Goal: Task Accomplishment & Management: Use online tool/utility

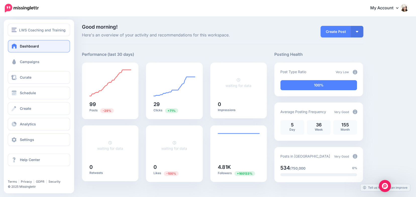
drag, startPoint x: 20, startPoint y: 61, endPoint x: 52, endPoint y: 55, distance: 32.2
click at [20, 60] on span "Campaigns" at bounding box center [30, 62] width 20 height 4
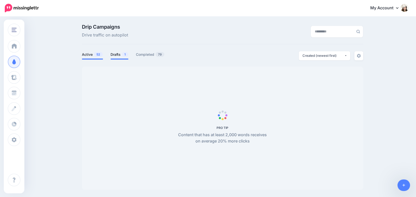
click at [117, 53] on link "Drafts 1" at bounding box center [120, 55] width 18 height 6
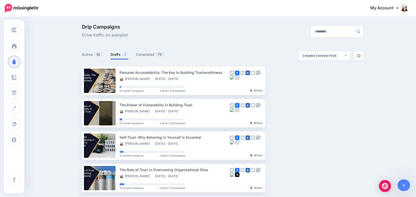
click at [114, 54] on link "Drafts 1" at bounding box center [120, 55] width 18 height 6
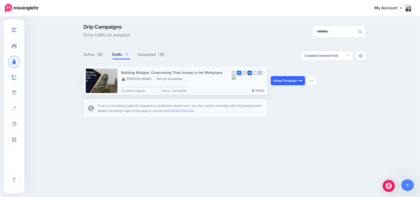
click at [286, 81] on link "Setup Campaign" at bounding box center [288, 80] width 34 height 9
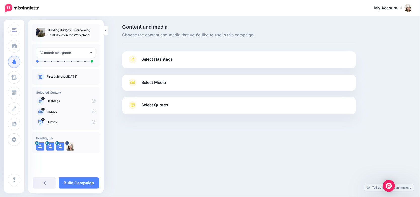
click at [165, 60] on span "Select Hashtags" at bounding box center [156, 59] width 31 height 7
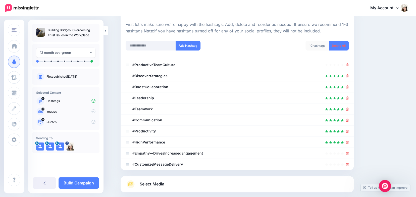
scroll to position [47, 0]
click at [348, 63] on icon at bounding box center [347, 64] width 3 height 3
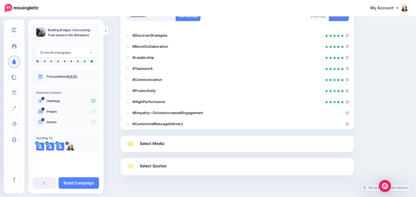
scroll to position [87, 0]
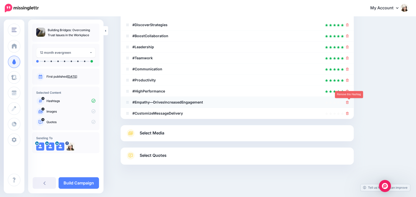
click at [349, 102] on icon at bounding box center [347, 102] width 3 height 3
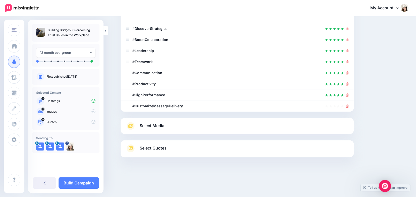
scroll to position [83, 0]
click at [349, 105] on icon at bounding box center [347, 106] width 3 height 3
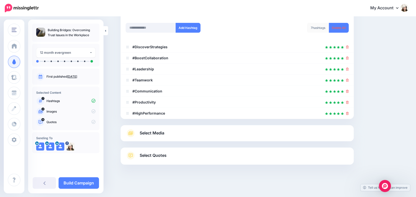
click at [262, 133] on link "Select Media" at bounding box center [237, 133] width 223 height 8
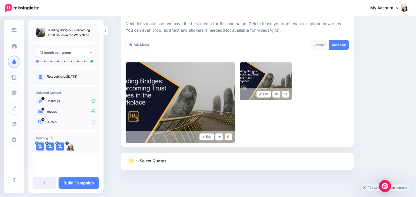
scroll to position [74, 0]
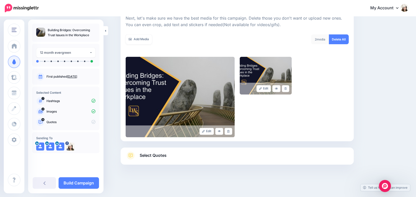
click at [249, 158] on link "Select Quotes" at bounding box center [237, 157] width 223 height 13
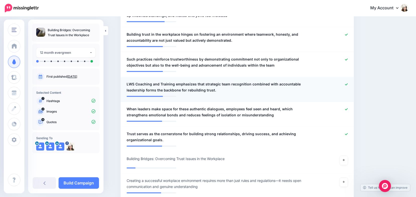
scroll to position [378, 0]
click at [348, 83] on icon at bounding box center [346, 84] width 3 height 3
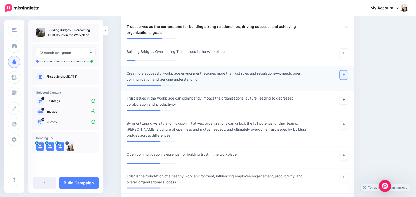
scroll to position [486, 0]
click at [345, 73] on icon at bounding box center [344, 74] width 2 height 3
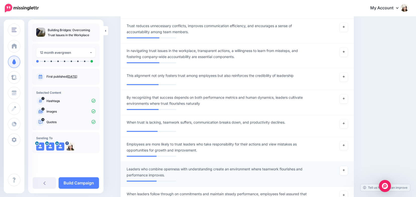
scroll to position [760, 0]
click at [86, 182] on link "Build Campaign" at bounding box center [79, 183] width 40 height 12
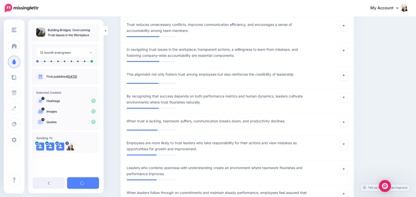
scroll to position [761, 0]
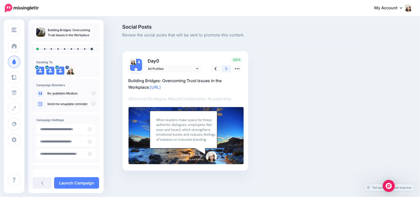
click at [225, 70] on icon at bounding box center [226, 68] width 2 height 5
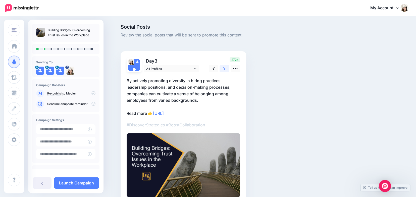
click at [225, 70] on icon at bounding box center [224, 68] width 2 height 3
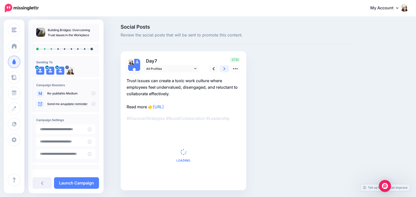
click at [225, 70] on icon at bounding box center [224, 68] width 2 height 3
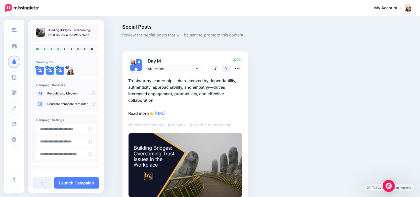
click at [226, 70] on icon at bounding box center [226, 68] width 2 height 3
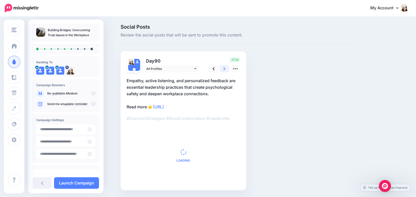
click at [225, 70] on icon at bounding box center [224, 68] width 2 height 3
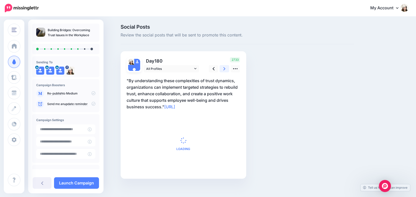
click at [225, 70] on icon at bounding box center [224, 68] width 2 height 3
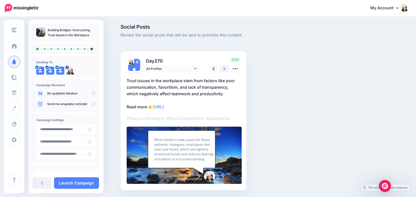
click at [225, 70] on icon at bounding box center [224, 68] width 2 height 3
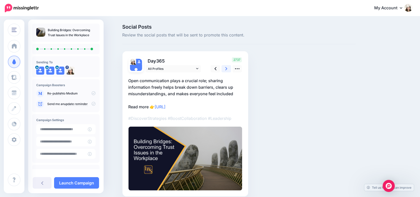
click at [226, 70] on icon at bounding box center [226, 68] width 2 height 3
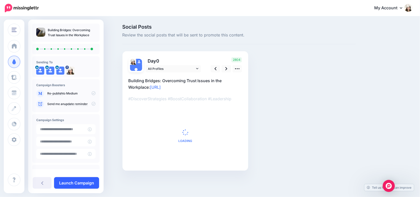
click at [76, 184] on link "Launch Campaign" at bounding box center [76, 183] width 45 height 12
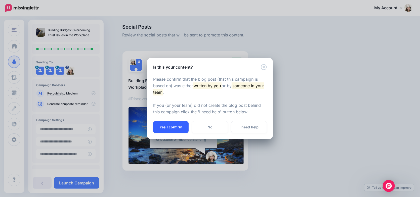
click at [162, 127] on button "Yes I confirm" at bounding box center [170, 127] width 35 height 12
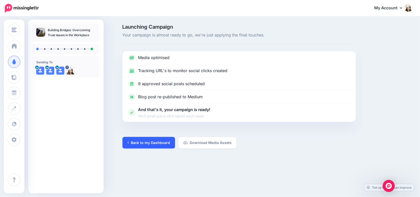
click at [145, 141] on link "Back to my Dashboard" at bounding box center [148, 143] width 53 height 12
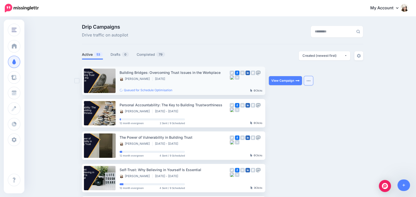
click at [311, 82] on button "button" at bounding box center [308, 80] width 9 height 9
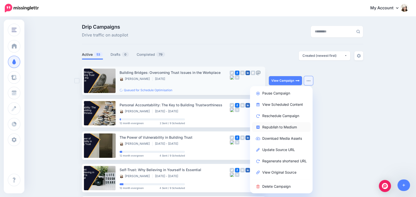
click at [276, 126] on link "Republish to Medium" at bounding box center [281, 127] width 59 height 10
